Goal: Task Accomplishment & Management: Manage account settings

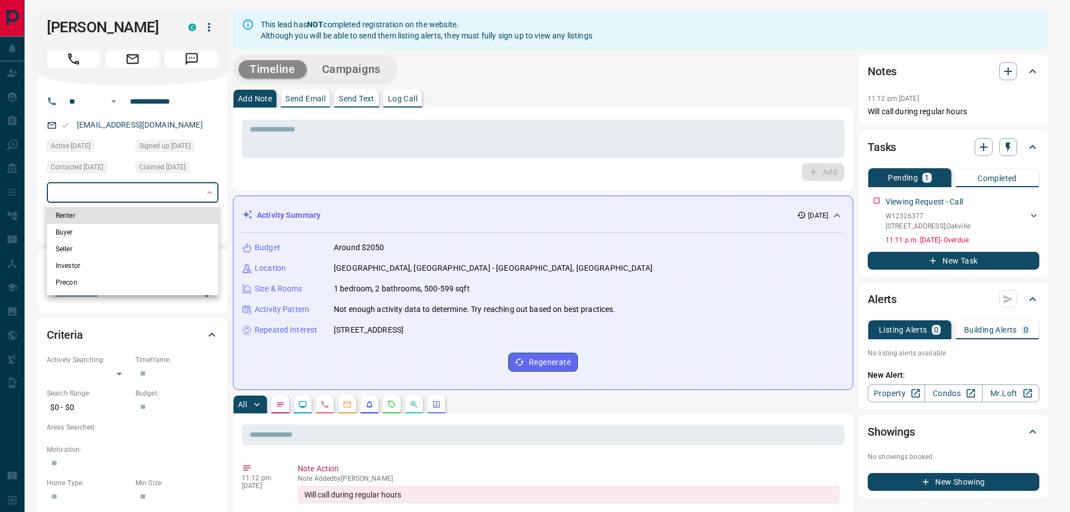
click at [26, 201] on div at bounding box center [535, 256] width 1070 height 512
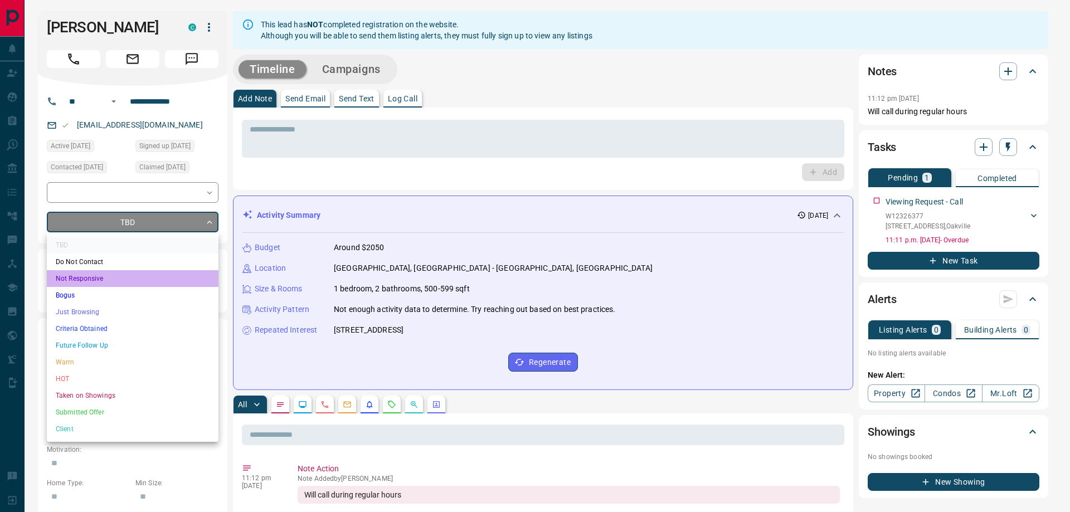
click at [85, 275] on li "Not Responsive" at bounding box center [133, 278] width 172 height 17
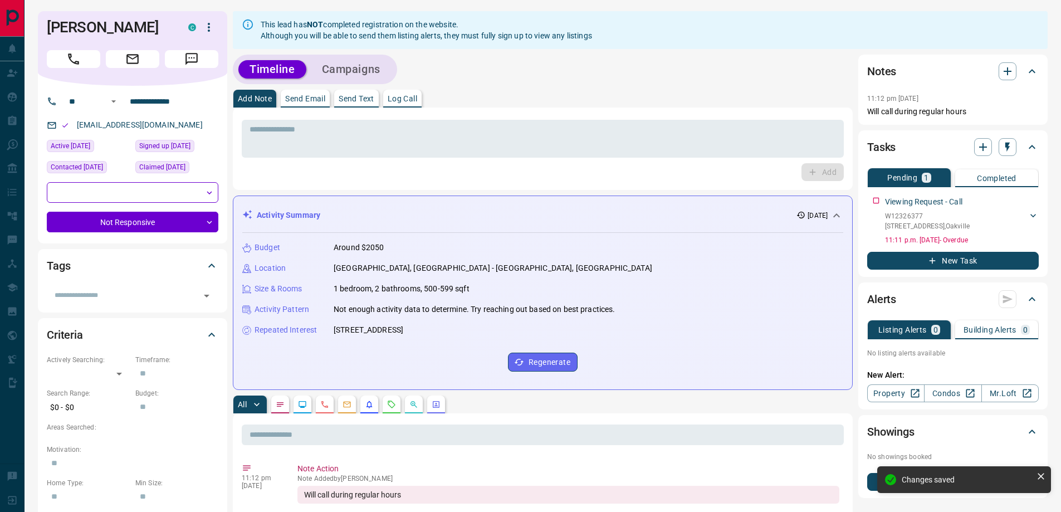
type input "*"
click at [203, 293] on icon "Open" at bounding box center [206, 295] width 13 height 13
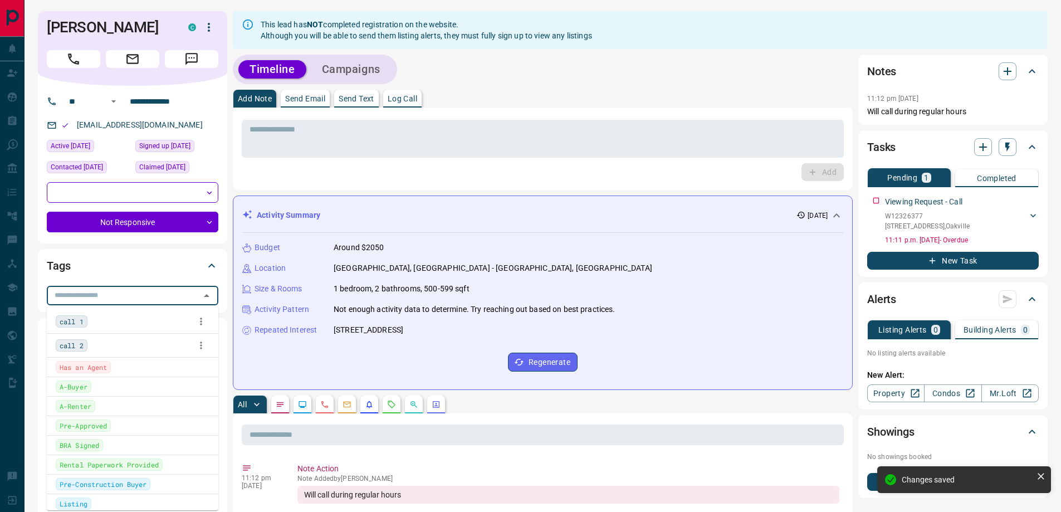
click at [82, 345] on div "call 2" at bounding box center [72, 345] width 32 height 12
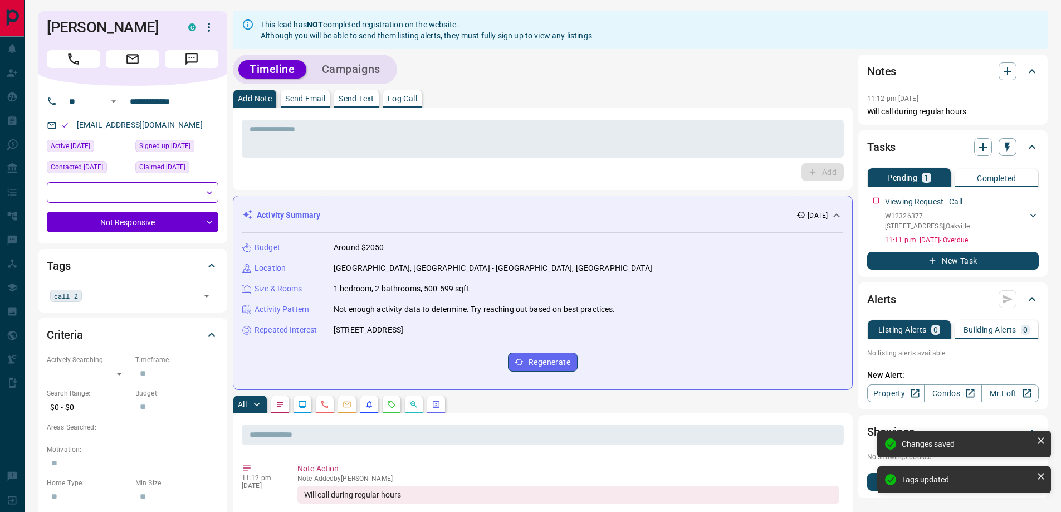
click at [38, 323] on div "Criteria Actively Searching: ​ ​ Timeframe: ​ Search Range: $0 - $0 Budget: ​ A…" at bounding box center [132, 482] width 189 height 329
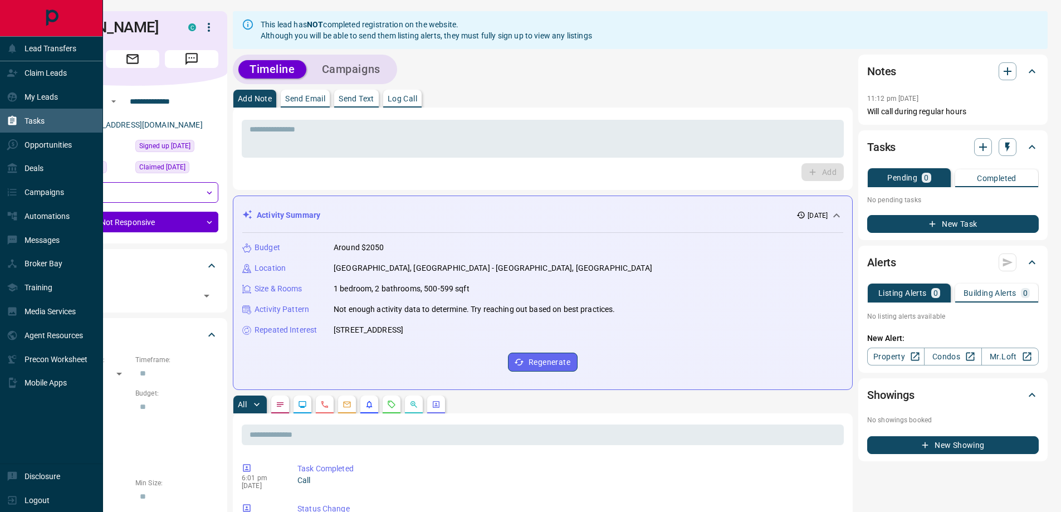
click at [43, 117] on p "Tasks" at bounding box center [35, 120] width 20 height 9
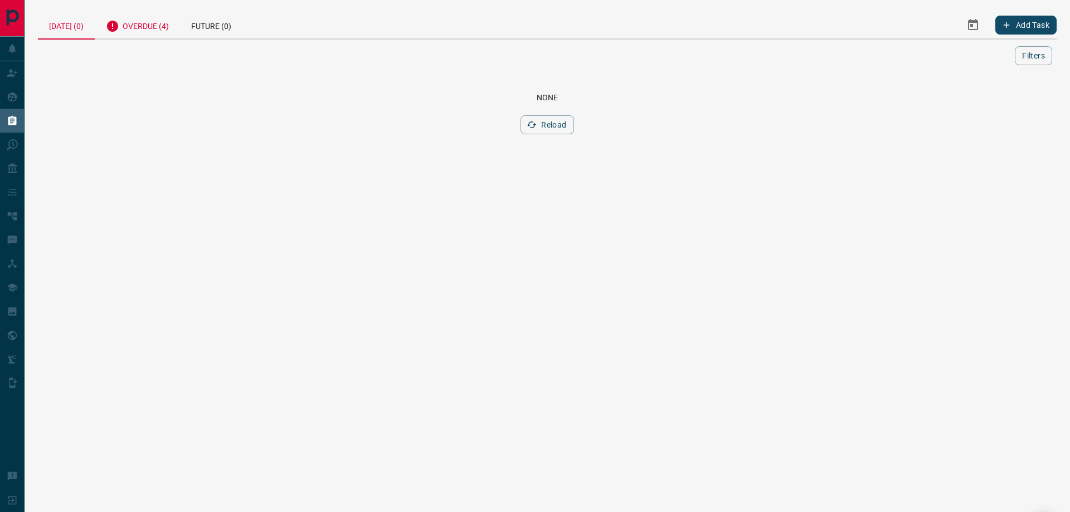
click at [162, 30] on div "Overdue (4)" at bounding box center [137, 24] width 85 height 27
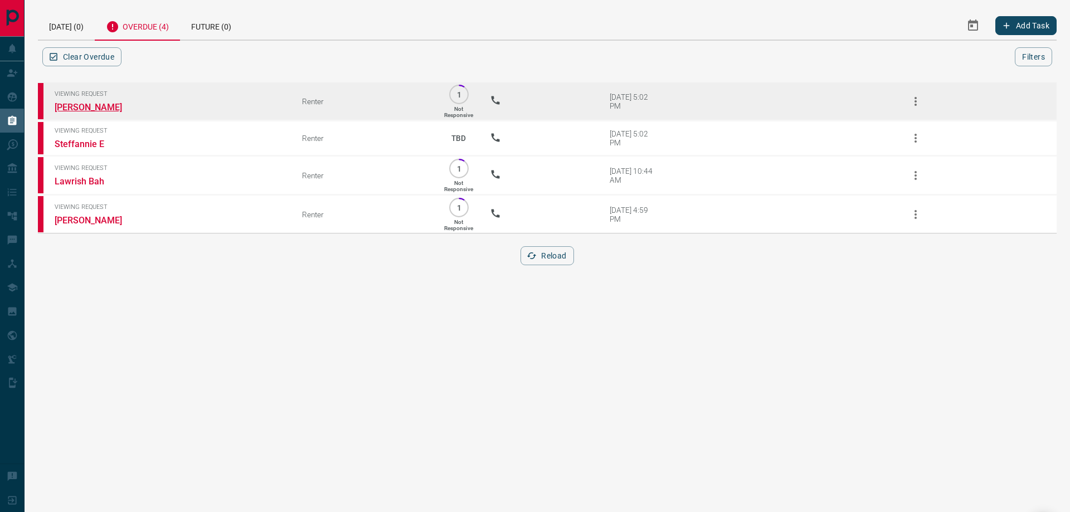
click at [80, 106] on link "[PERSON_NAME]" at bounding box center [97, 107] width 84 height 11
